Goal: Communication & Community: Answer question/provide support

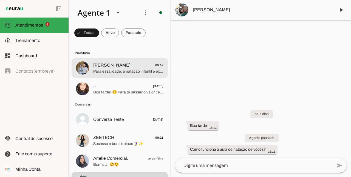
click at [121, 73] on span "Para essa idade, a natação infantil é excelente para desenvolver técnica, autoc…" at bounding box center [128, 71] width 70 height 5
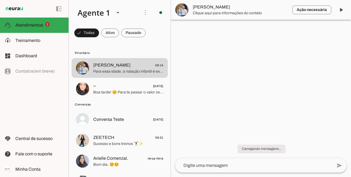
scroll to position [216, 0]
